Goal: Task Accomplishment & Management: Manage account settings

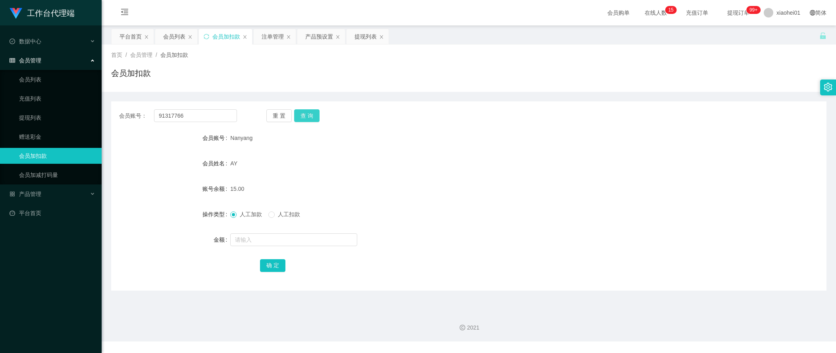
drag, startPoint x: 304, startPoint y: 114, endPoint x: 302, endPoint y: 118, distance: 4.4
click at [304, 114] on button "查 询" at bounding box center [306, 115] width 25 height 13
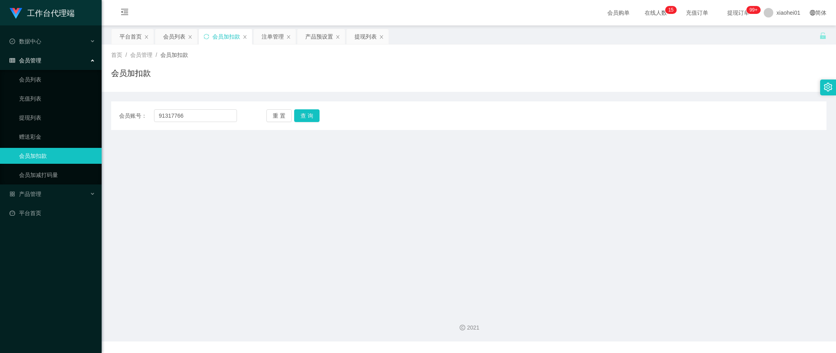
drag, startPoint x: 133, startPoint y: 187, endPoint x: 139, endPoint y: 181, distance: 8.1
click at [133, 186] on main "关闭左侧 关闭右侧 关闭其它 刷新页面 平台首页 会员列表 会员加扣款 注单管理 产品预设置 提现列表 首页 / 会员管理 / 会员加扣款 / 会员加扣款 会…" at bounding box center [469, 164] width 735 height 279
drag, startPoint x: 195, startPoint y: 118, endPoint x: 74, endPoint y: 116, distance: 120.8
click at [74, 115] on section "工作台代理端 数据中心 会员管理 会员列表 充值列表 提现列表 赠送彩金 会员加扣款 会员加减打码量 产品管理 平台首页 保存配置 重置配置 整体风格设置 主…" at bounding box center [418, 170] width 836 height 341
paste input "Nanyang"
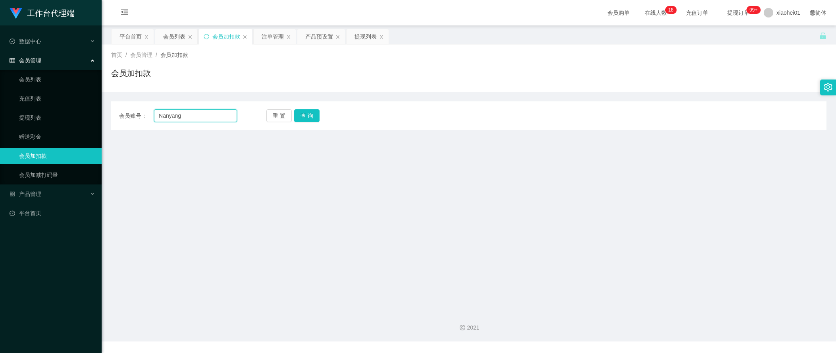
type input "Nanyang"
drag, startPoint x: 321, startPoint y: 121, endPoint x: 315, endPoint y: 118, distance: 6.9
click at [318, 120] on div "重 置 查 询" at bounding box center [325, 115] width 118 height 13
click at [315, 118] on button "查 询" at bounding box center [306, 115] width 25 height 13
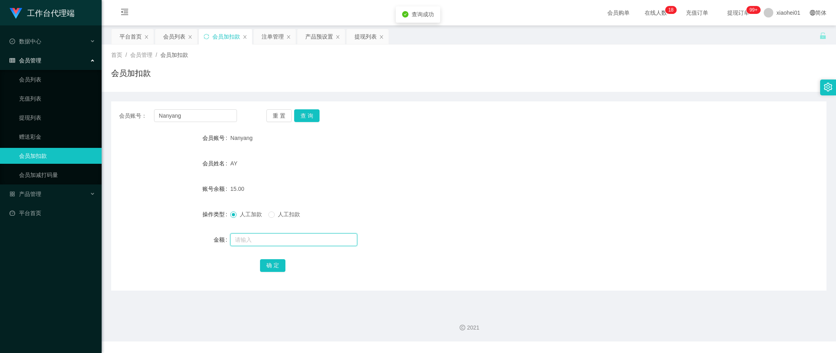
drag, startPoint x: 247, startPoint y: 235, endPoint x: 253, endPoint y: 232, distance: 6.9
click at [247, 235] on input "text" at bounding box center [293, 239] width 127 height 13
type input "40"
click at [276, 263] on button "确 定" at bounding box center [272, 265] width 25 height 13
click at [471, 172] on form "会员账号 Nanyang 会员姓名 AY 账号余额 55.00 操作类型 人工加款 人工扣款 金额 确 定" at bounding box center [469, 201] width 716 height 143
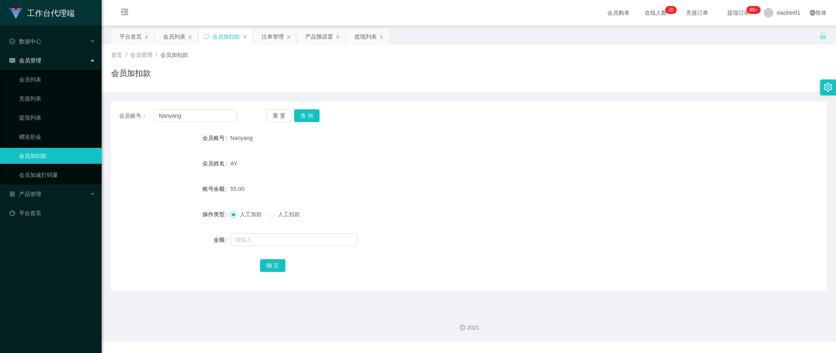
click at [129, 234] on div "金额" at bounding box center [170, 240] width 119 height 16
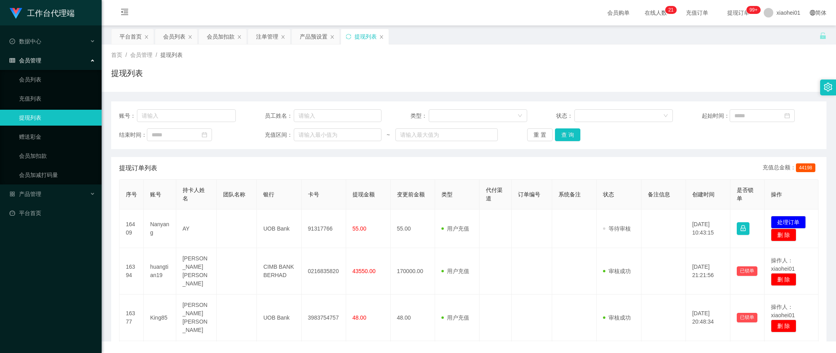
click at [484, 180] on th "代付渠道" at bounding box center [496, 195] width 33 height 30
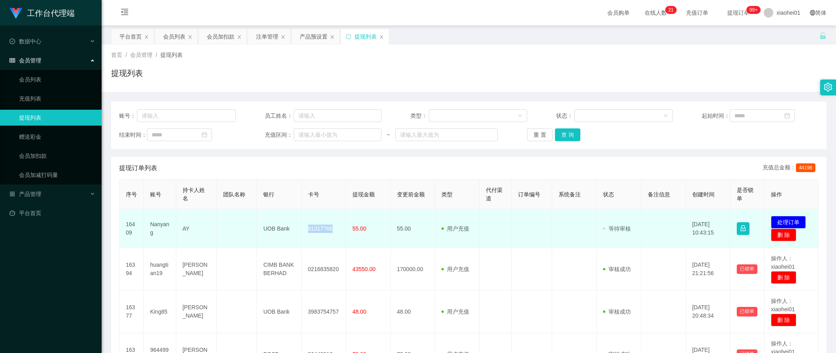
click at [323, 232] on td "91317766" at bounding box center [324, 228] width 44 height 39
click at [325, 229] on td "91317766" at bounding box center [324, 228] width 44 height 39
click at [448, 234] on td "用户充值 人工扣款" at bounding box center [457, 228] width 44 height 39
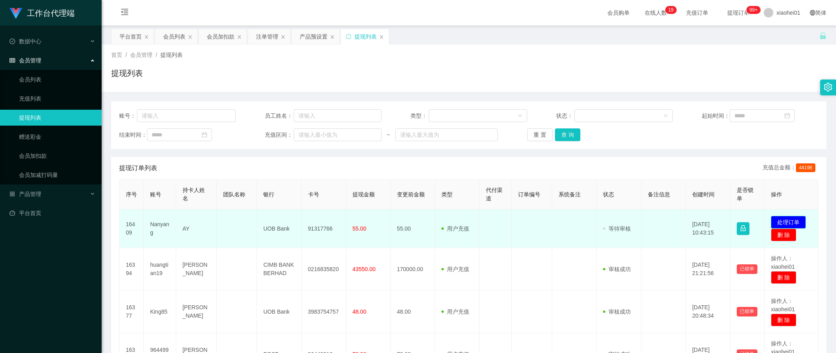
click at [792, 219] on button "处理订单" at bounding box center [788, 222] width 35 height 13
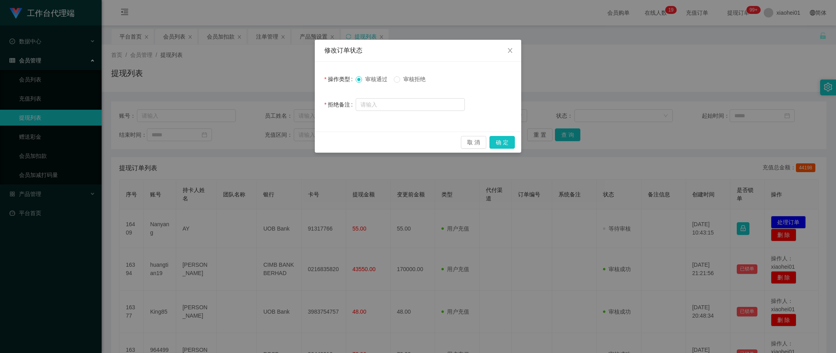
drag, startPoint x: 411, startPoint y: 70, endPoint x: 417, endPoint y: 78, distance: 10.2
click at [413, 71] on div "操作类型 审核通过 审核拒绝 拒绝备注" at bounding box center [418, 97] width 207 height 70
click at [417, 81] on span "审核拒绝" at bounding box center [414, 79] width 29 height 6
click at [417, 105] on input "text" at bounding box center [410, 104] width 109 height 13
click at [427, 109] on input "text" at bounding box center [410, 104] width 109 height 13
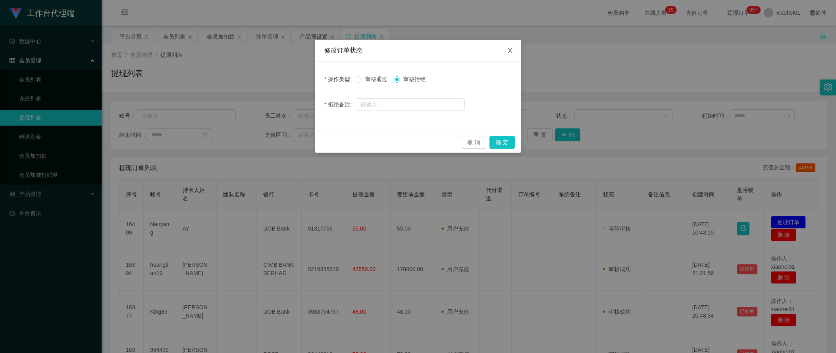
click at [507, 49] on icon "图标: close" at bounding box center [510, 50] width 6 height 6
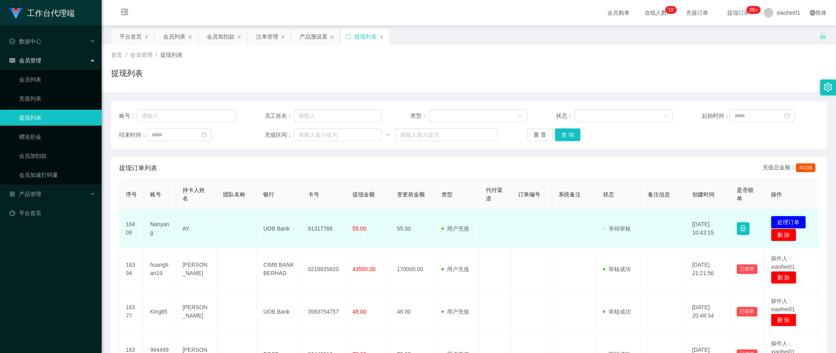
click at [786, 218] on button "处理订单" at bounding box center [788, 222] width 35 height 13
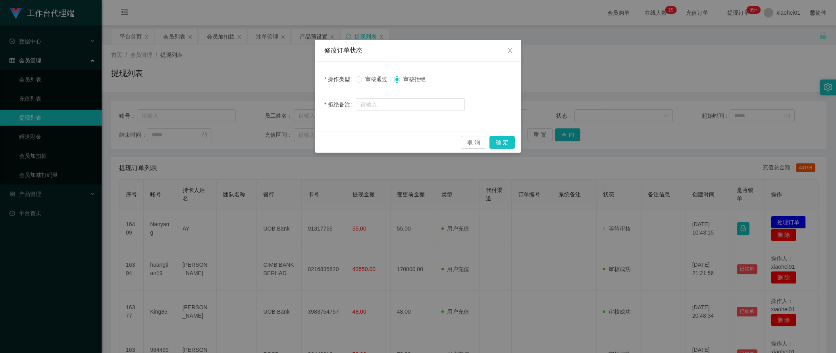
drag, startPoint x: 416, startPoint y: 115, endPoint x: 417, endPoint y: 127, distance: 12.7
click at [413, 129] on div "操作类型 审核通过 审核拒绝 拒绝备注" at bounding box center [418, 97] width 207 height 70
click at [432, 105] on input "text" at bounding box center [410, 104] width 109 height 13
type input "没"
click at [415, 104] on input "text" at bounding box center [410, 104] width 109 height 13
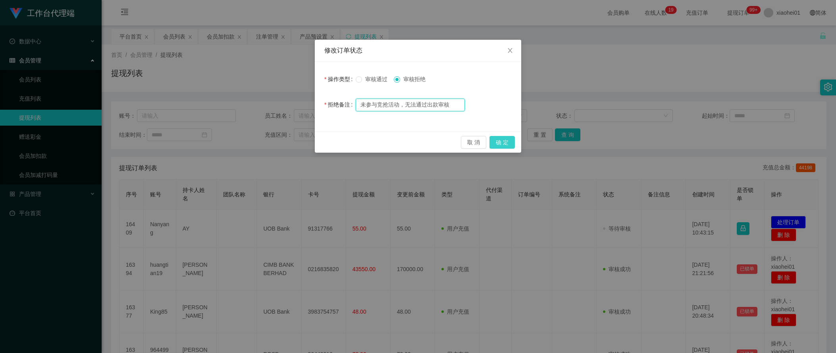
type input "未参与竞抢活动，无法通过出款审核"
click at [509, 143] on button "确 定" at bounding box center [502, 142] width 25 height 13
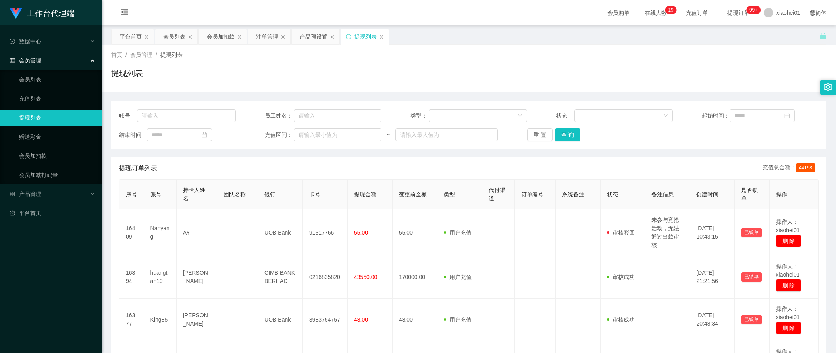
click at [695, 143] on div "账号： 员工姓名： 类型： 状态： 起始时间： 结束时间： 充值区间： ~ 重 置 查 询" at bounding box center [469, 125] width 716 height 48
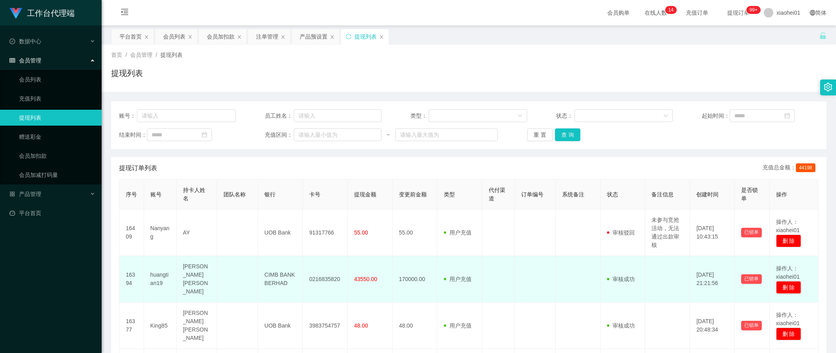
click at [530, 265] on td at bounding box center [535, 279] width 41 height 46
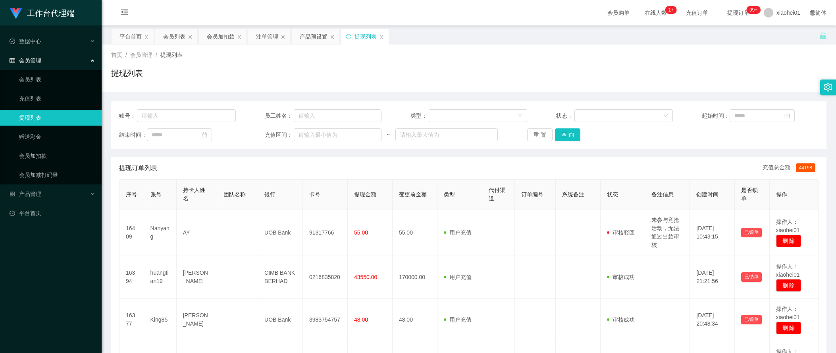
click at [74, 271] on div "工作台代理端 数据中心 会员管理 会员列表 充值列表 提现列表 赠送彩金 会员加扣款 会员加减打码量 产品管理 平台首页" at bounding box center [51, 176] width 102 height 353
click at [215, 39] on div "会员加扣款" at bounding box center [221, 36] width 28 height 15
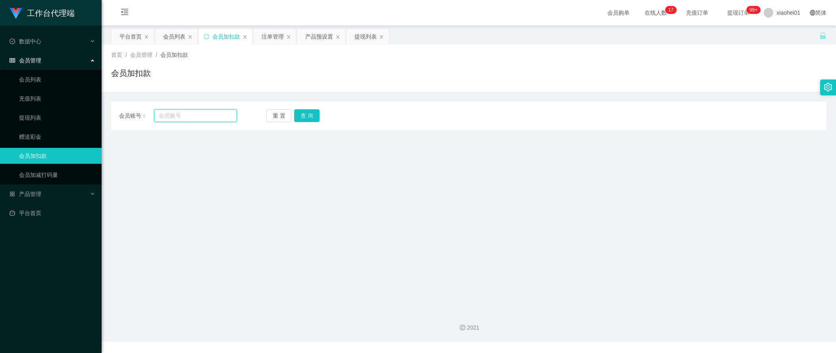
click at [200, 119] on input "text" at bounding box center [195, 115] width 83 height 13
paste input "Nanyang"
type input "Nanyang"
click at [303, 116] on button "查 询" at bounding box center [306, 115] width 25 height 13
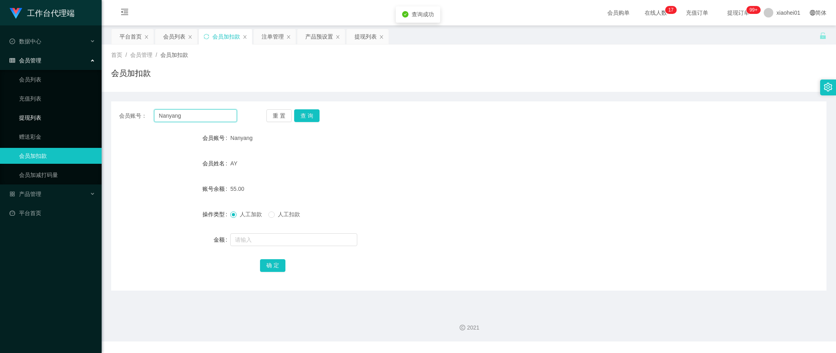
drag, startPoint x: 216, startPoint y: 118, endPoint x: 73, endPoint y: 114, distance: 143.0
click at [81, 114] on section "工作台代理端 数据中心 会员管理 会员列表 充值列表 提现列表 赠送彩金 会员加扣款 会员加减打码量 产品管理 平台首页 保存配置 重置配置 整体风格设置 主…" at bounding box center [418, 170] width 836 height 341
click at [734, 198] on form "会员账号 Nanyang 会员姓名 AY 账号余额 55.00 操作类型 人工加款 人工扣款 金额 确 定" at bounding box center [469, 201] width 716 height 143
